Goal: Task Accomplishment & Management: Complete application form

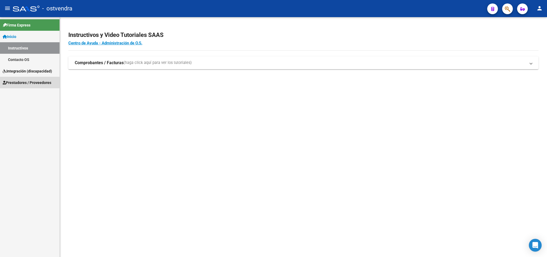
click at [36, 81] on span "Prestadores / Proveedores" at bounding box center [27, 83] width 49 height 6
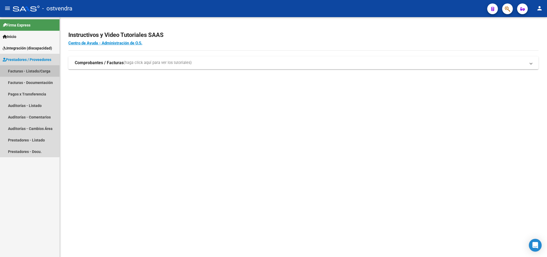
click at [29, 71] on link "Facturas - Listado/Carga" at bounding box center [30, 70] width 60 height 11
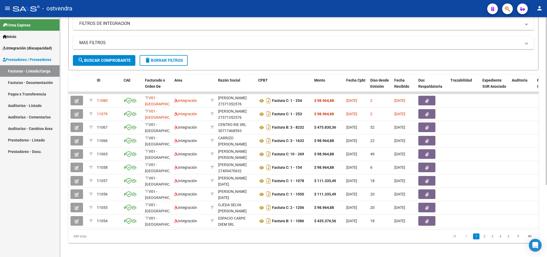
click at [547, 173] on div at bounding box center [546, 171] width 1 height 168
click at [155, 59] on span "delete Borrar Filtros" at bounding box center [164, 59] width 38 height 5
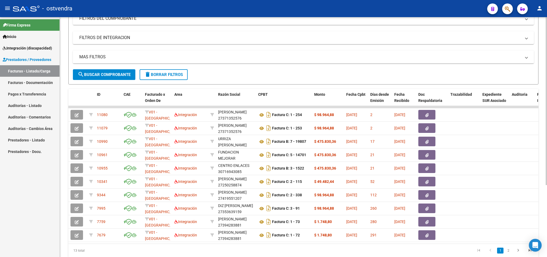
scroll to position [93, 0]
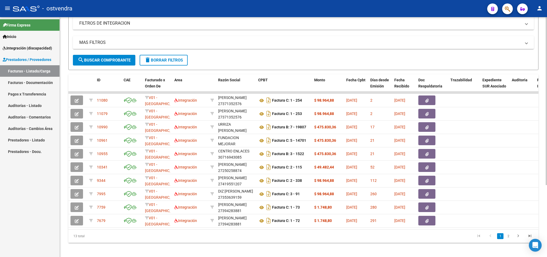
click at [547, 154] on div at bounding box center [546, 171] width 1 height 168
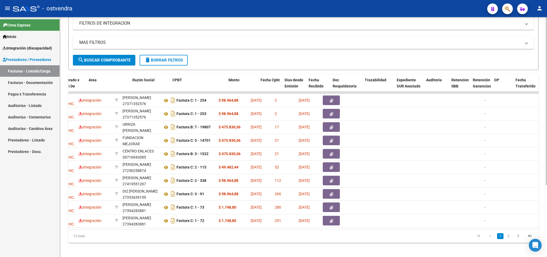
scroll to position [0, 86]
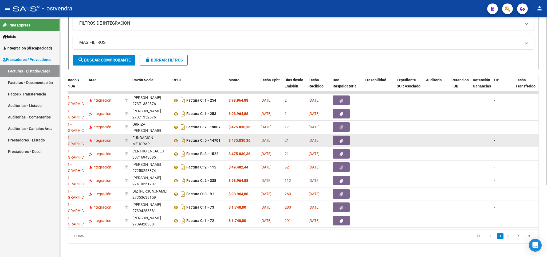
click at [345, 141] on button "button" at bounding box center [341, 140] width 17 height 10
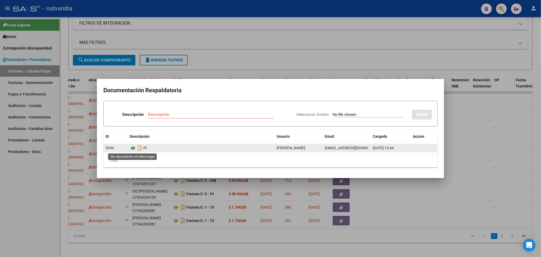
click at [133, 147] on icon at bounding box center [133, 148] width 7 height 6
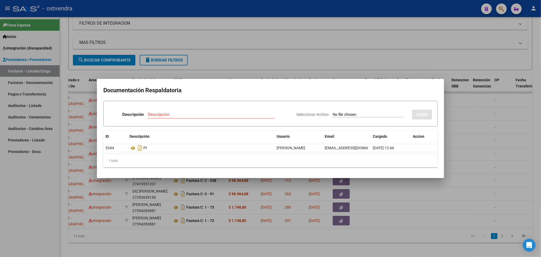
click at [29, 232] on div at bounding box center [270, 128] width 541 height 257
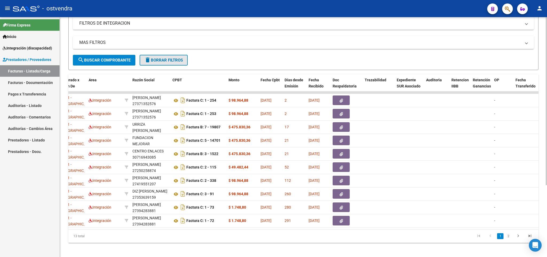
click at [162, 57] on button "delete Borrar Filtros" at bounding box center [164, 60] width 48 height 11
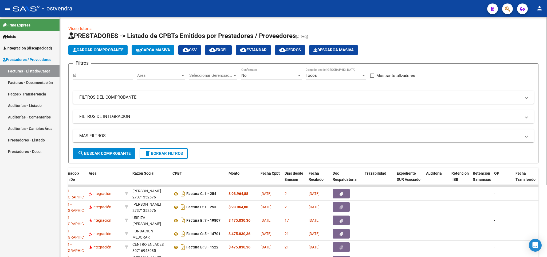
click at [252, 69] on div "No Confirmado" at bounding box center [271, 73] width 60 height 11
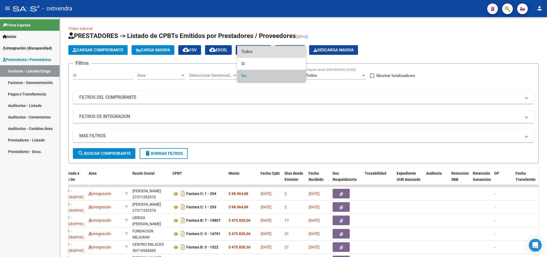
click at [273, 50] on span "Todos" at bounding box center [271, 52] width 60 height 12
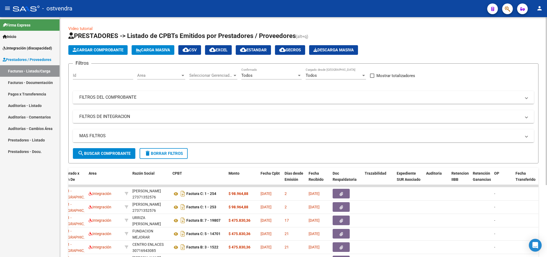
click at [205, 134] on mat-panel-title "MAS FILTROS" at bounding box center [300, 136] width 442 height 6
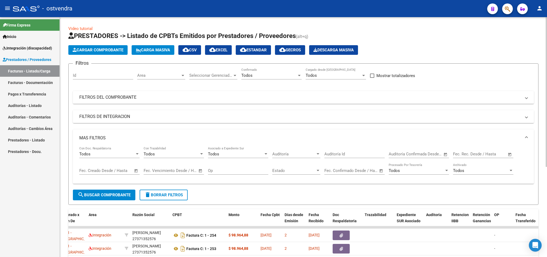
click at [192, 117] on mat-panel-title "FILTROS DE INTEGRACION" at bounding box center [300, 117] width 442 height 6
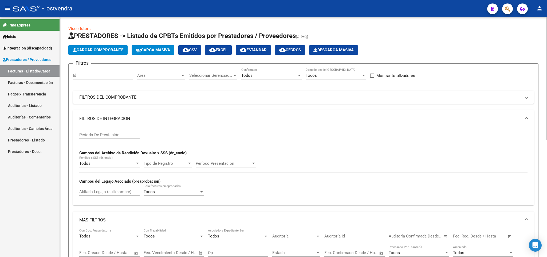
click at [113, 189] on div "Afiliado Legajo (cuil/nombre)" at bounding box center [109, 189] width 60 height 11
click at [113, 193] on input "Afiliado Legajo (cuil/nombre)" at bounding box center [109, 191] width 60 height 5
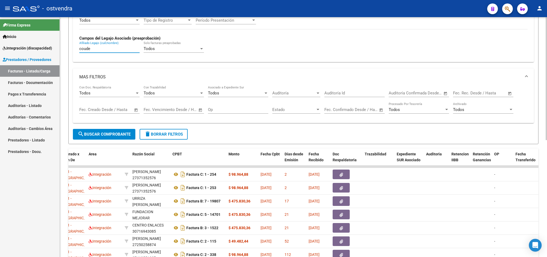
scroll to position [158, 0]
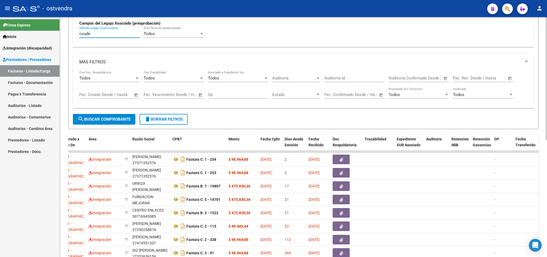
click at [547, 194] on div at bounding box center [546, 162] width 1 height 123
type input "coude"
click at [102, 120] on span "search Buscar Comprobante" at bounding box center [104, 119] width 53 height 5
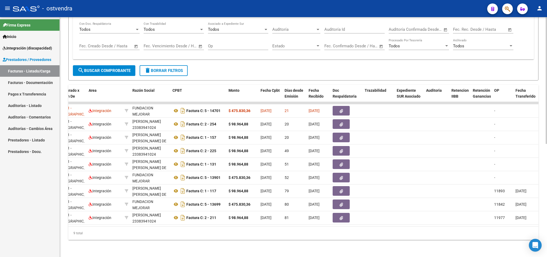
scroll to position [212, 0]
click at [547, 136] on div at bounding box center [546, 193] width 1 height 127
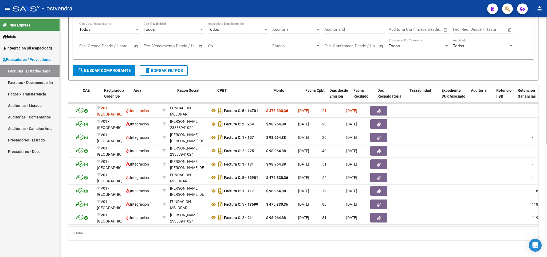
scroll to position [0, 35]
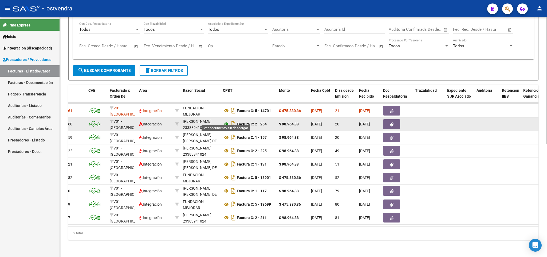
click at [227, 121] on icon at bounding box center [226, 124] width 7 height 6
click at [393, 122] on icon "button" at bounding box center [391, 124] width 3 height 4
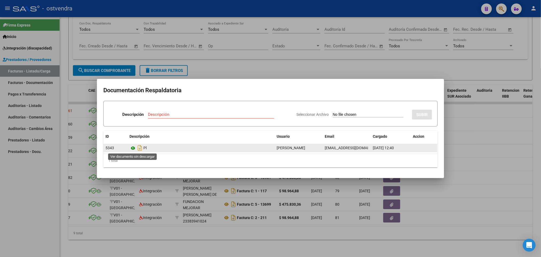
click at [134, 149] on icon at bounding box center [133, 148] width 7 height 6
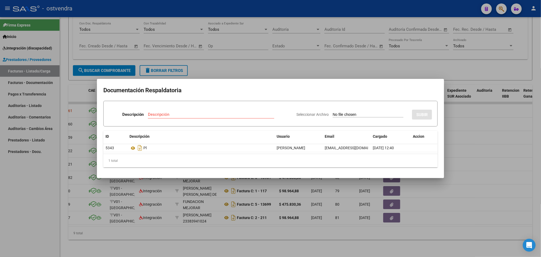
click at [224, 224] on div at bounding box center [270, 128] width 541 height 257
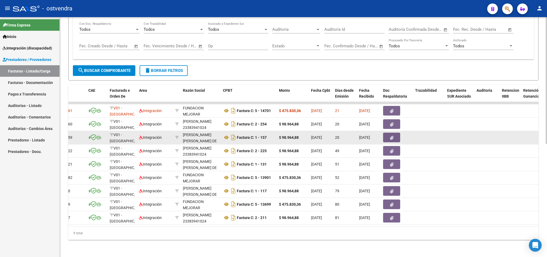
click at [395, 133] on button "button" at bounding box center [391, 137] width 17 height 10
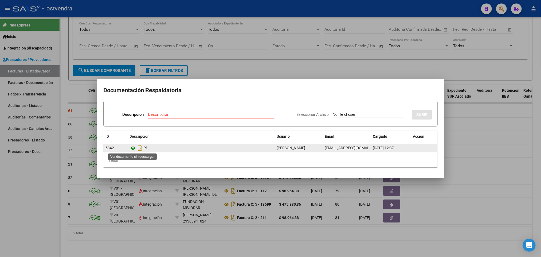
click at [134, 146] on icon at bounding box center [133, 148] width 7 height 6
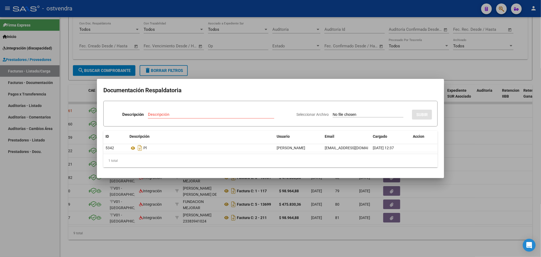
click at [48, 185] on div at bounding box center [270, 128] width 541 height 257
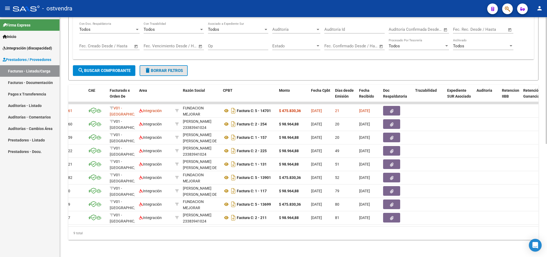
click at [164, 68] on span "delete Borrar Filtros" at bounding box center [164, 70] width 38 height 5
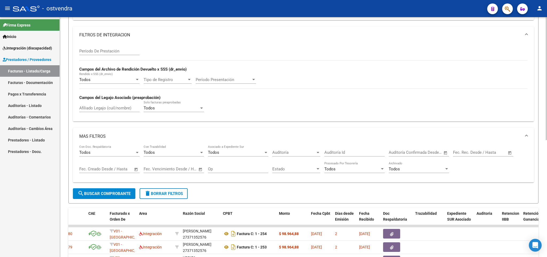
scroll to position [82, 0]
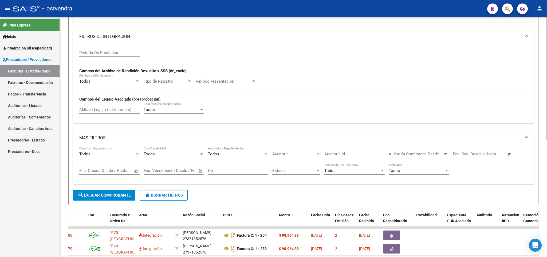
click at [539, 79] on div "Video tutorial PRESTADORES -> Listado de CPBTs Emitidos por Prestadores / Prove…" at bounding box center [304, 164] width 489 height 459
click at [173, 195] on span "delete Borrar Filtros" at bounding box center [164, 195] width 38 height 5
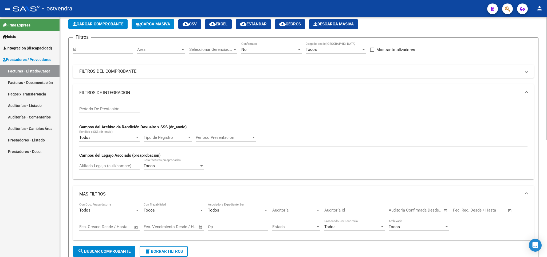
scroll to position [27, 0]
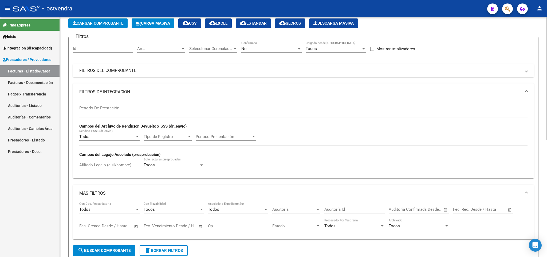
click at [545, 76] on div "Video tutorial PRESTADORES -> Listado de CPBTs Emitidos por Prestadores / Prove…" at bounding box center [304, 219] width 489 height 459
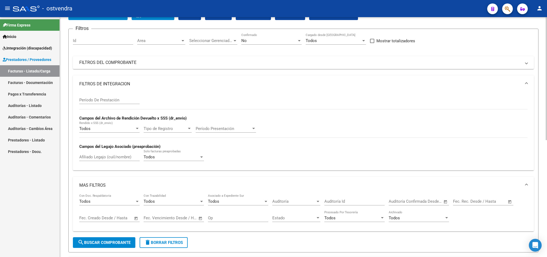
click at [546, 81] on div at bounding box center [546, 97] width 1 height 123
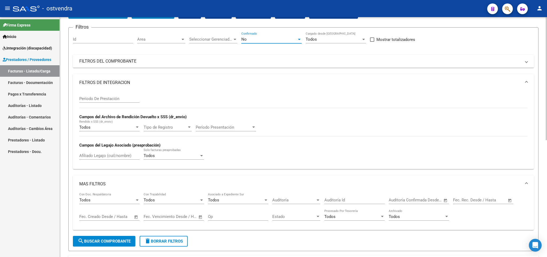
click at [266, 39] on div "No" at bounding box center [269, 39] width 56 height 5
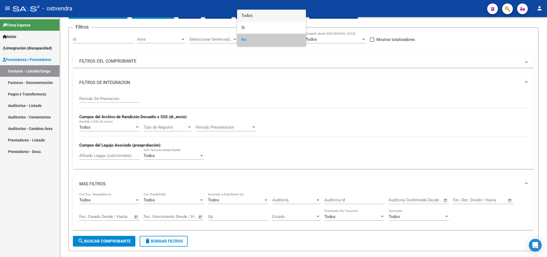
click at [258, 16] on span "Todos" at bounding box center [271, 16] width 60 height 12
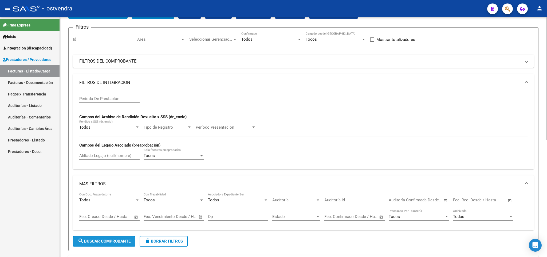
click at [111, 237] on button "search Buscar Comprobante" at bounding box center [104, 241] width 63 height 11
click at [122, 157] on input "Afiliado Legajo (cuil/nombre)" at bounding box center [109, 155] width 60 height 5
type input "56403754"
click at [121, 237] on button "search Buscar Comprobante" at bounding box center [104, 241] width 63 height 11
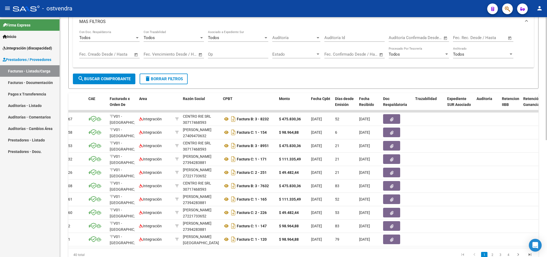
scroll to position [203, 0]
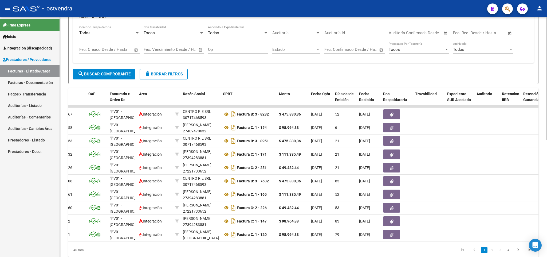
click at [547, 166] on div at bounding box center [546, 186] width 1 height 123
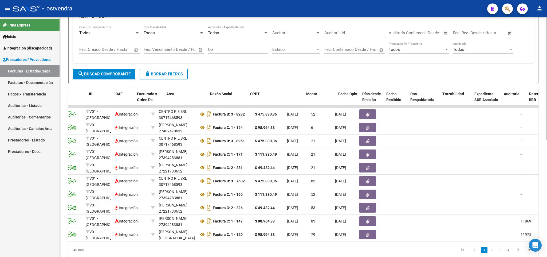
scroll to position [0, 0]
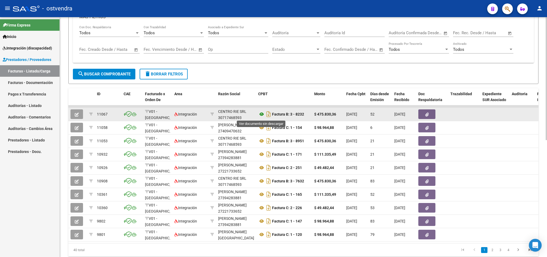
click at [262, 116] on icon at bounding box center [261, 114] width 7 height 6
click at [433, 115] on button "button" at bounding box center [427, 114] width 17 height 10
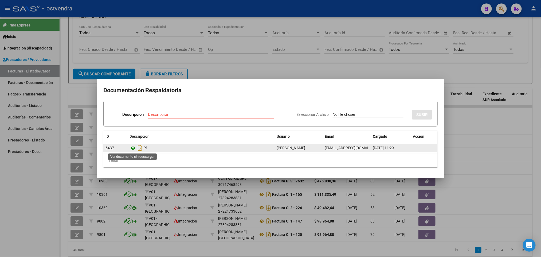
click at [132, 148] on icon at bounding box center [133, 148] width 7 height 6
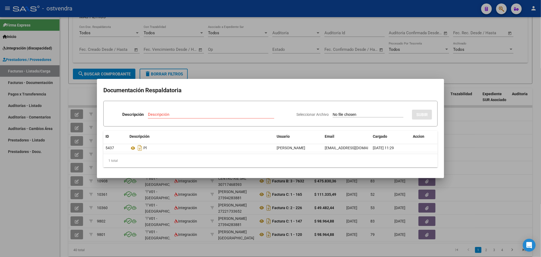
click at [36, 195] on div at bounding box center [270, 128] width 541 height 257
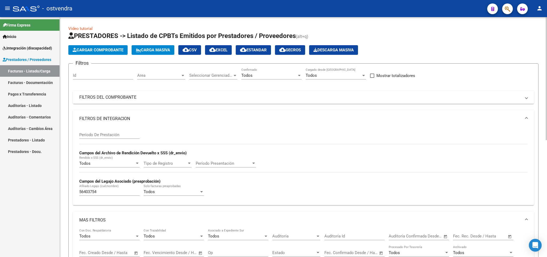
click at [547, 95] on div at bounding box center [546, 137] width 1 height 240
click at [547, 95] on div at bounding box center [546, 78] width 1 height 123
click at [115, 53] on button "Cargar Comprobante" at bounding box center [97, 50] width 59 height 10
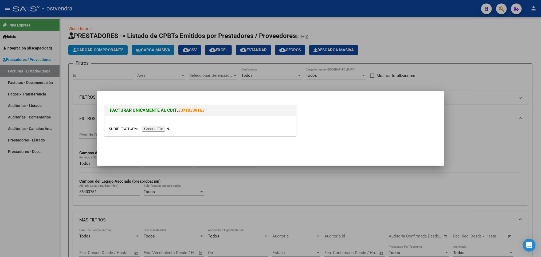
click at [149, 128] on input "file" at bounding box center [143, 129] width 68 height 6
click at [176, 128] on input "file" at bounding box center [143, 129] width 68 height 6
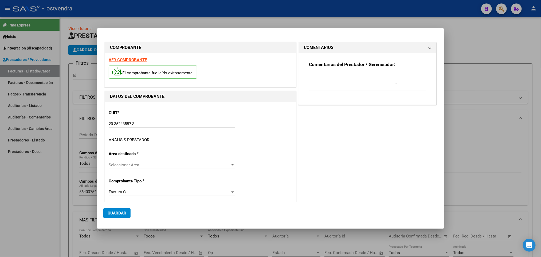
click at [140, 115] on div "COMPROBANTE VER COMPROBANTE El comprobante fue leído exitosamente. DATOS DEL CO…" at bounding box center [200, 241] width 194 height 400
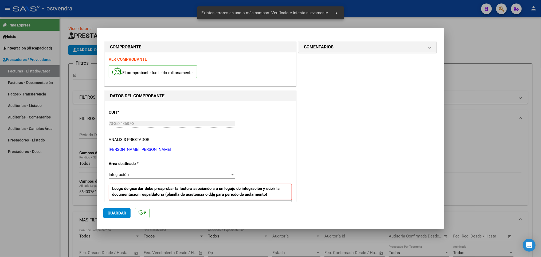
click at [135, 61] on strong "VER COMPROBANTE" at bounding box center [128, 59] width 38 height 5
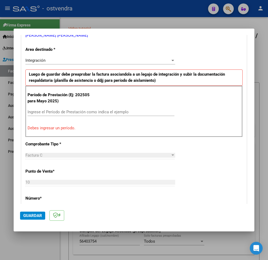
scroll to position [128, 0]
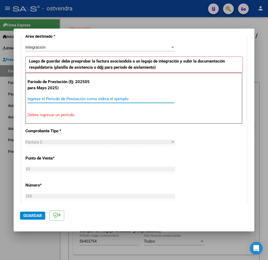
click at [145, 101] on input "Ingrese el Período de Prestación como indica el ejemplo" at bounding box center [101, 98] width 147 height 5
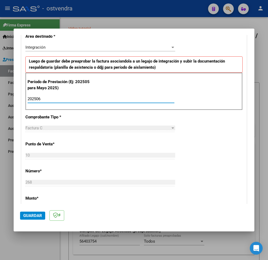
type input "202506"
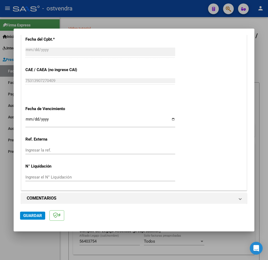
scroll to position [319, 0]
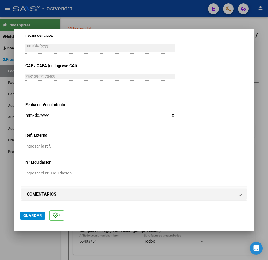
click at [29, 113] on input "Ingresar la fecha" at bounding box center [100, 117] width 150 height 9
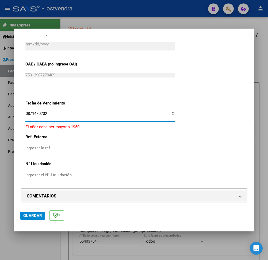
type input "2025-08-14"
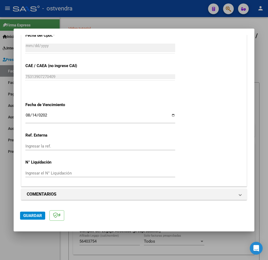
click at [36, 214] on span "Guardar" at bounding box center [32, 215] width 19 height 5
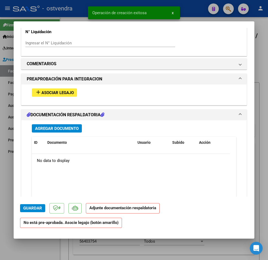
scroll to position [454, 0]
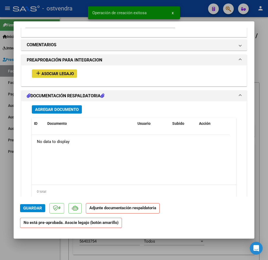
click at [68, 75] on span "Asociar Legajo" at bounding box center [57, 73] width 32 height 5
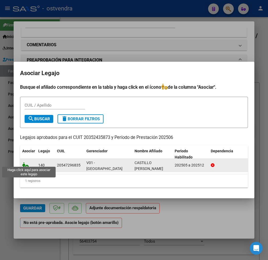
click at [25, 163] on icon at bounding box center [25, 165] width 6 height 6
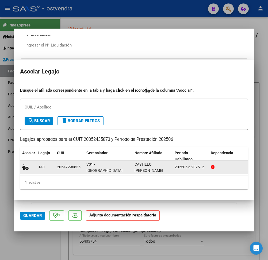
scroll to position [467, 0]
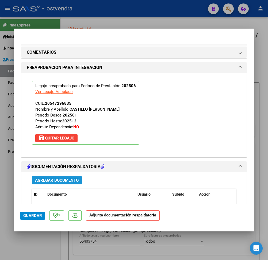
click at [44, 180] on span "Agregar Documento" at bounding box center [57, 180] width 44 height 5
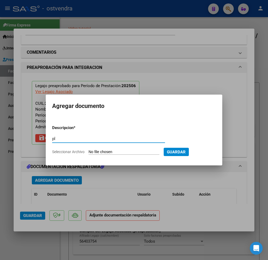
type input "p"
type input "PL"
click at [107, 151] on input "Seleccionar Archivo" at bounding box center [123, 152] width 71 height 5
type input "C:\fakepath\20250919_104657.pdf"
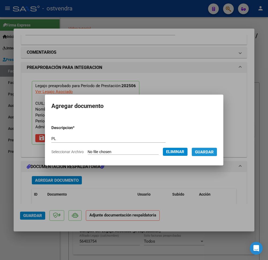
click at [205, 151] on span "Guardar" at bounding box center [204, 152] width 19 height 5
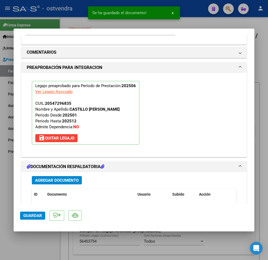
drag, startPoint x: 40, startPoint y: 210, endPoint x: 34, endPoint y: 219, distance: 10.4
click at [34, 219] on mat-dialog-actions "Guardar" at bounding box center [134, 214] width 228 height 21
click at [34, 219] on button "Guardar" at bounding box center [32, 216] width 25 height 8
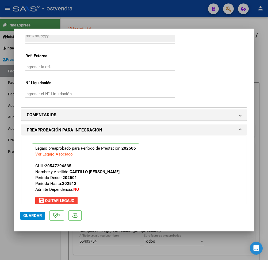
scroll to position [366, 0]
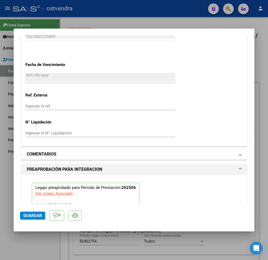
click at [214, 154] on mat-panel-title "COMENTARIOS" at bounding box center [131, 154] width 208 height 6
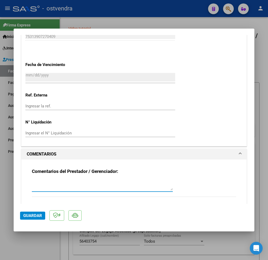
click at [102, 188] on textarea at bounding box center [102, 185] width 141 height 11
type textarea "i"
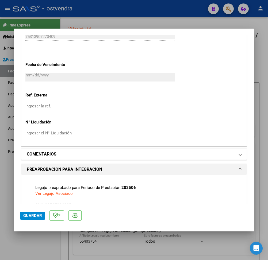
click at [98, 152] on mat-panel-title "COMENTARIOS" at bounding box center [131, 154] width 208 height 6
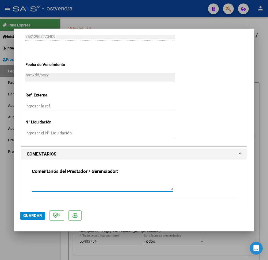
click at [75, 189] on textarea at bounding box center [102, 185] width 141 height 11
click at [60, 185] on textarea "INICIO DE" at bounding box center [102, 185] width 141 height 11
type textarea "INICIO DE PRESTACION EN MAYO"
click at [34, 213] on span "Guardar" at bounding box center [32, 215] width 19 height 5
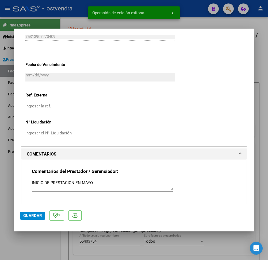
click at [28, 240] on div at bounding box center [134, 130] width 268 height 260
type input "$ 0,00"
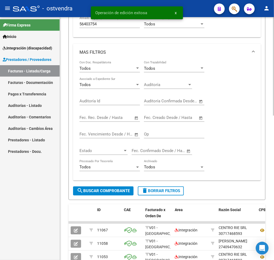
scroll to position [218, 0]
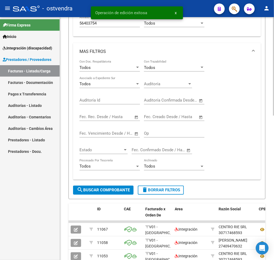
click at [270, 201] on div "Video tutorial PRESTADORES -> Listado de CPBTs Emitidos por Prestadores / Prove…" at bounding box center [167, 94] width 215 height 590
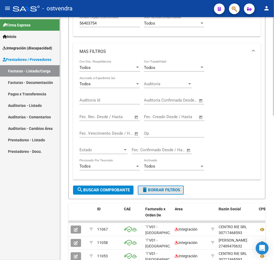
click at [173, 193] on span "delete Borrar Filtros" at bounding box center [160, 190] width 38 height 5
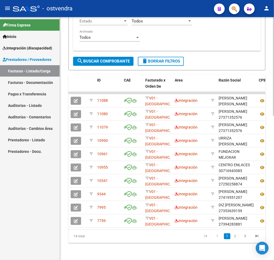
scroll to position [355, 0]
click at [273, 205] on div at bounding box center [272, 210] width 1 height 99
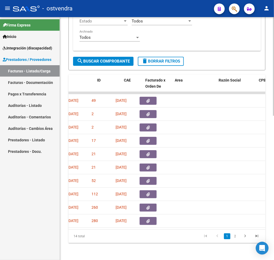
scroll to position [0, 0]
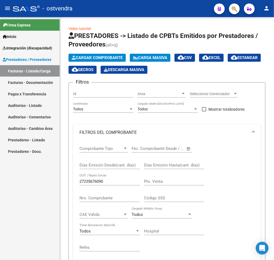
scroll to position [0, 679]
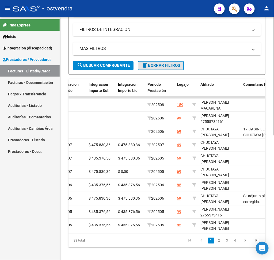
click at [169, 67] on span "delete Borrar Filtros" at bounding box center [160, 65] width 38 height 5
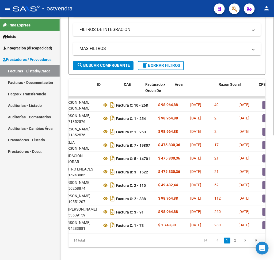
scroll to position [0, 0]
